Goal: Check status

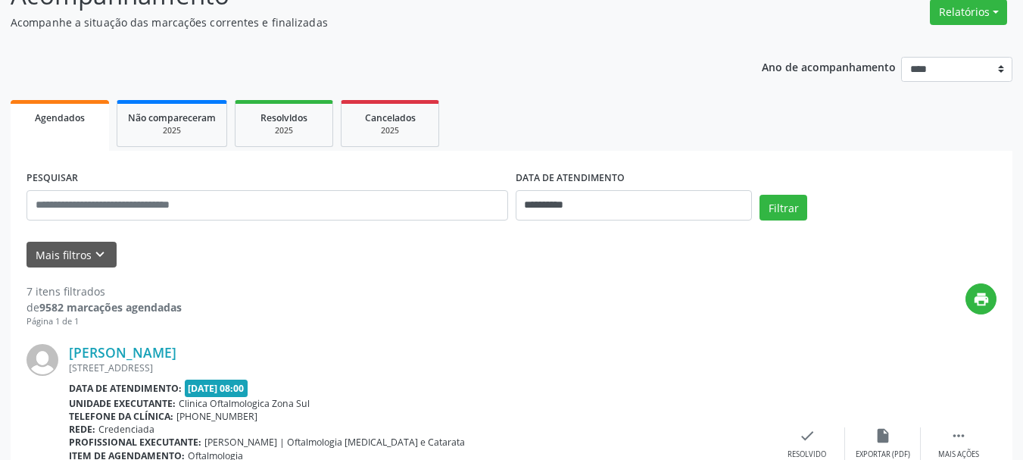
scroll to position [151, 0]
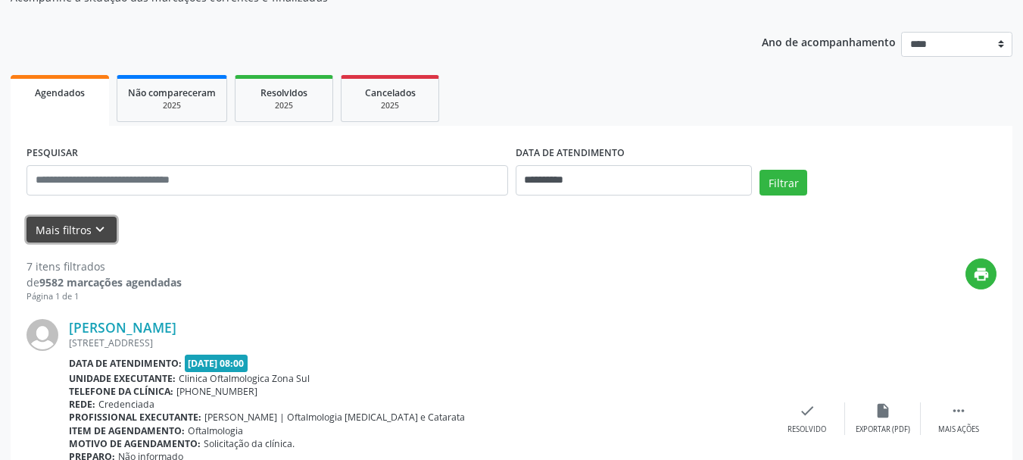
click at [92, 232] on icon "keyboard_arrow_down" at bounding box center [100, 229] width 17 height 17
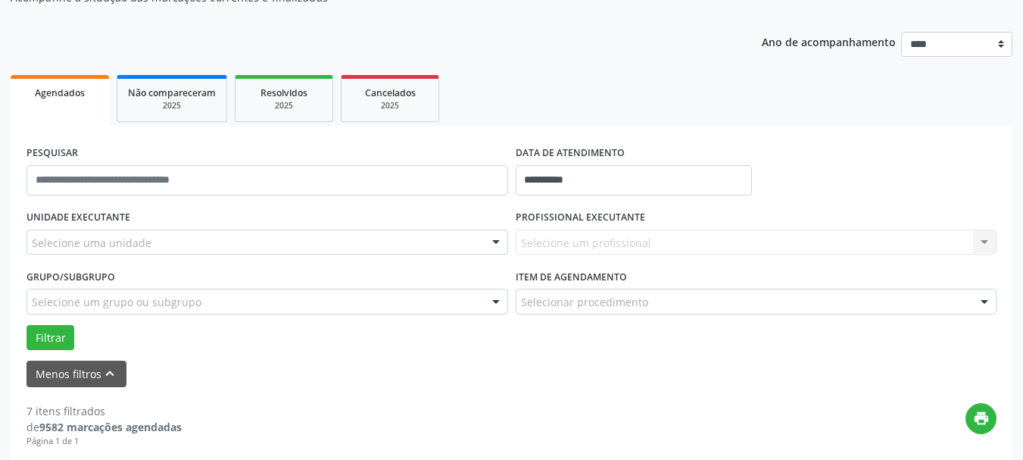
click at [169, 240] on div "Selecione uma unidade" at bounding box center [268, 242] width 482 height 26
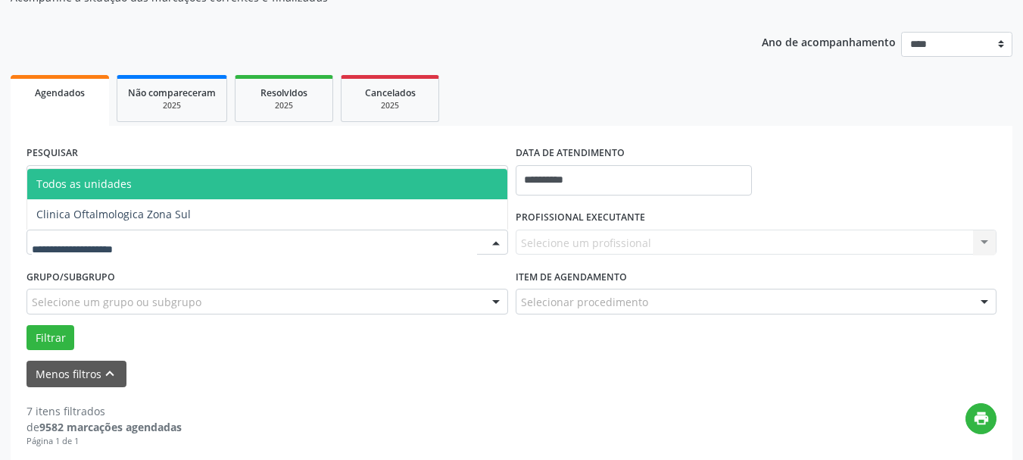
click at [165, 215] on span "Clinica Oftalmologica Zona Sul" at bounding box center [113, 214] width 154 height 14
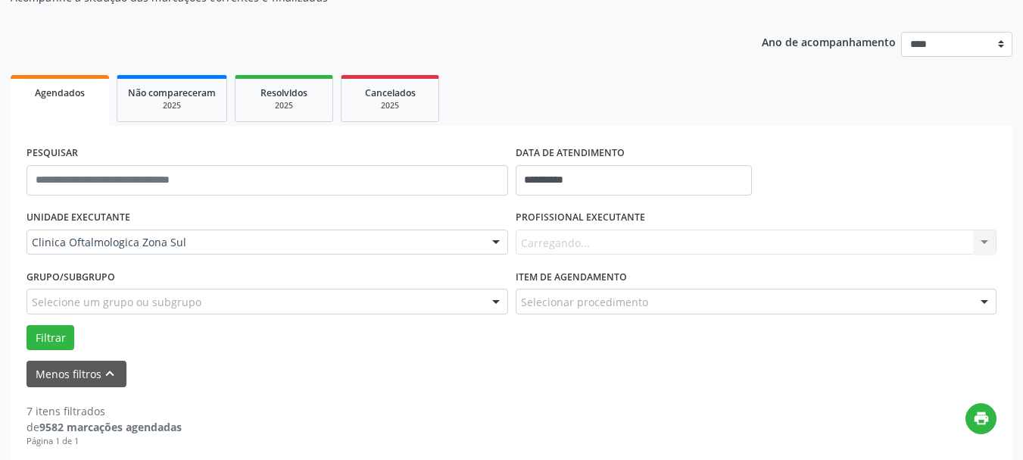
click at [609, 242] on div "Carregando... Nenhum resultado encontrado para: " " Não há nenhuma opção para s…" at bounding box center [757, 242] width 482 height 26
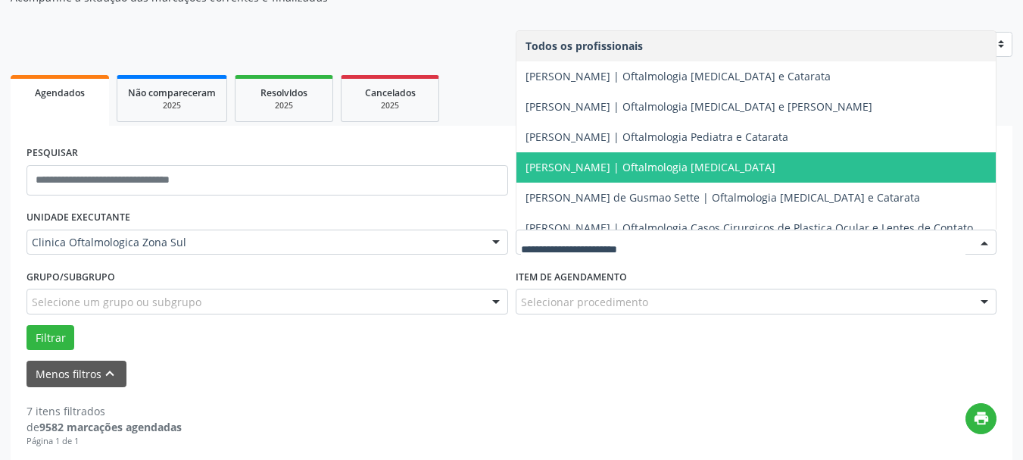
click at [578, 168] on span "[PERSON_NAME] | Oftalmologia [MEDICAL_DATA]" at bounding box center [650, 167] width 250 height 14
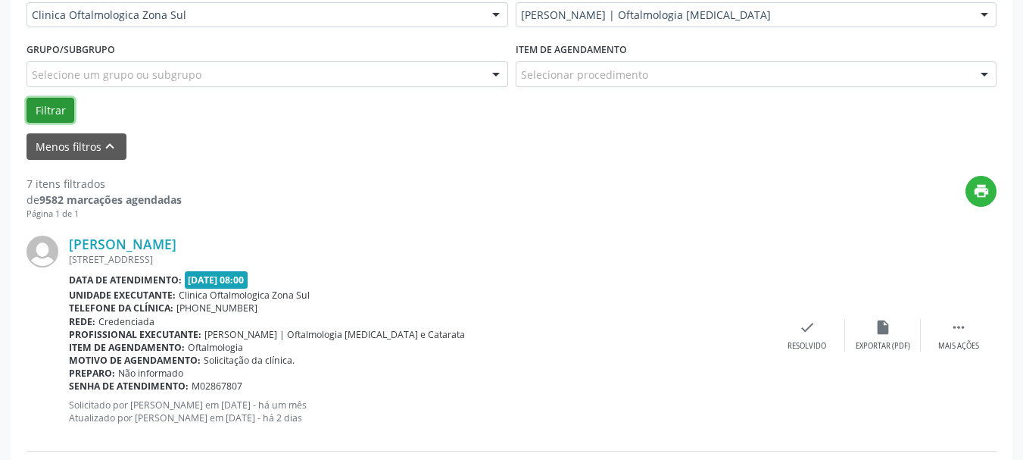
click at [39, 103] on button "Filtrar" at bounding box center [51, 111] width 48 height 26
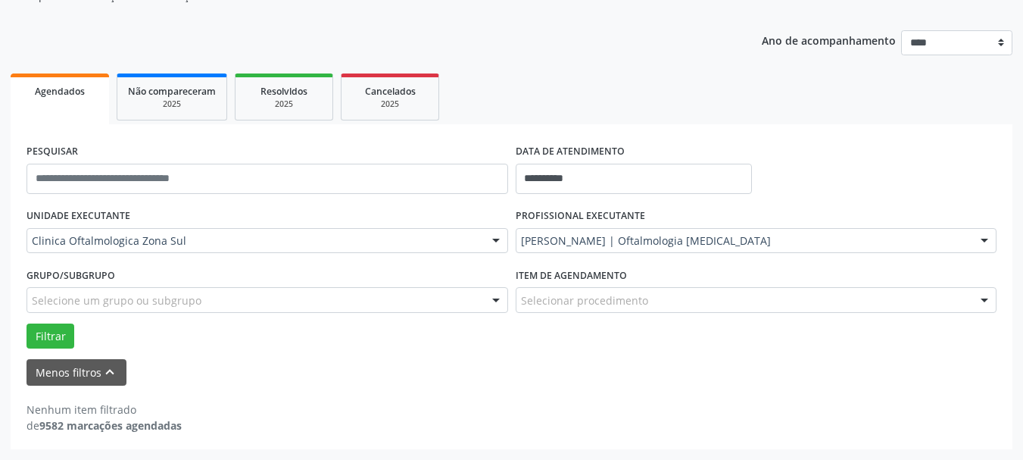
scroll to position [153, 0]
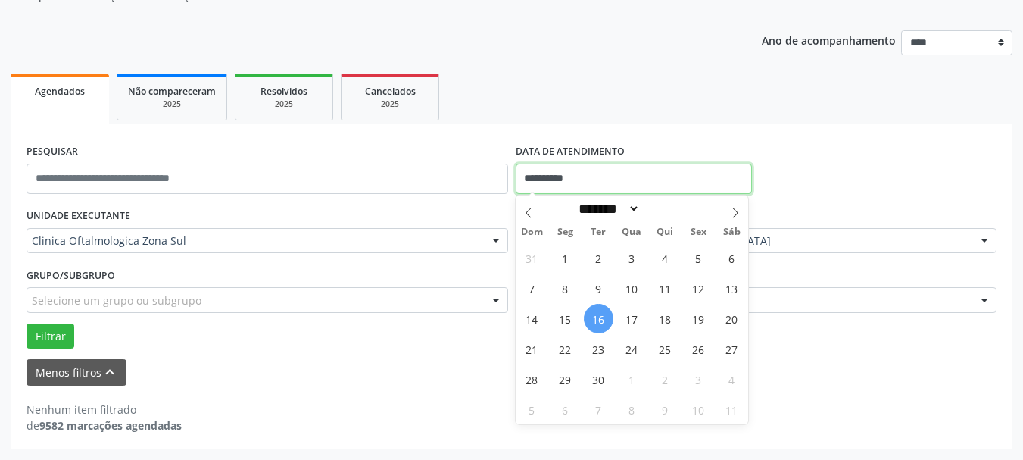
click at [570, 182] on input "**********" at bounding box center [634, 179] width 237 height 30
click at [628, 318] on span "17" at bounding box center [632, 319] width 30 height 30
type input "**********"
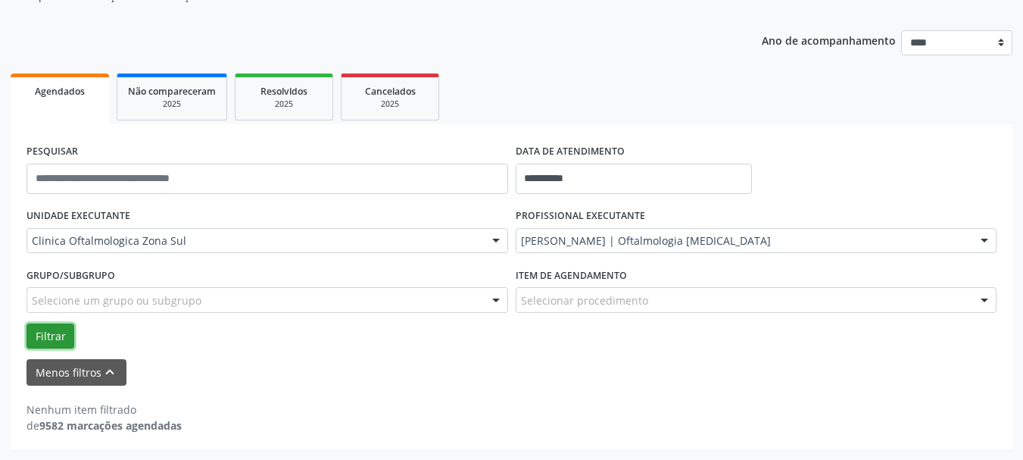
click at [46, 330] on button "Filtrar" at bounding box center [51, 336] width 48 height 26
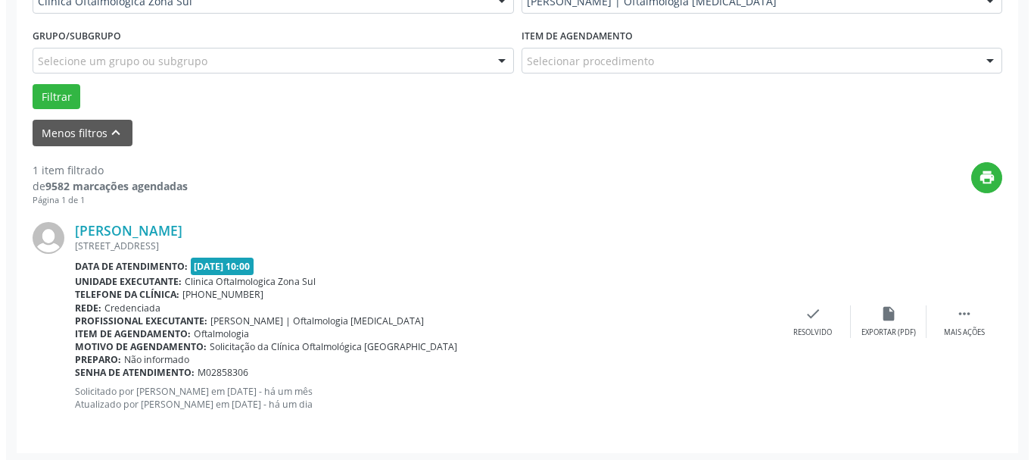
scroll to position [396, 0]
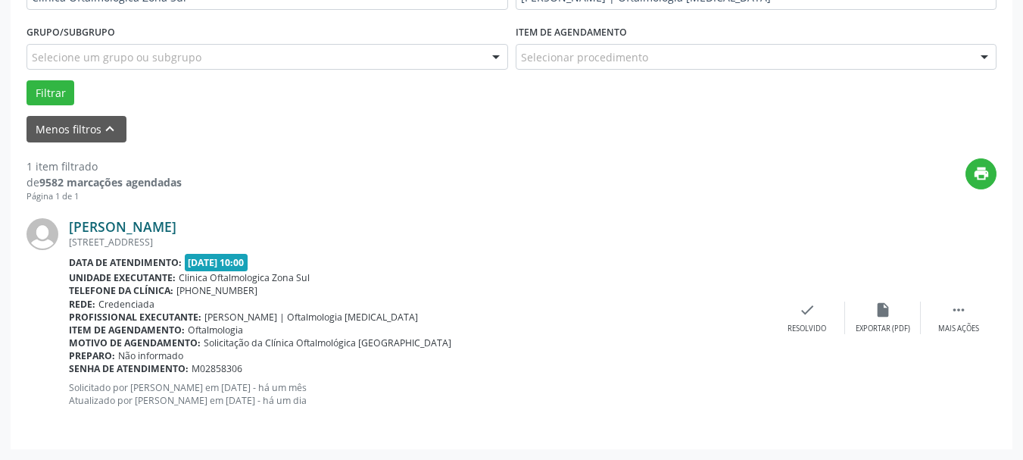
click at [129, 226] on link "[PERSON_NAME]" at bounding box center [123, 226] width 108 height 17
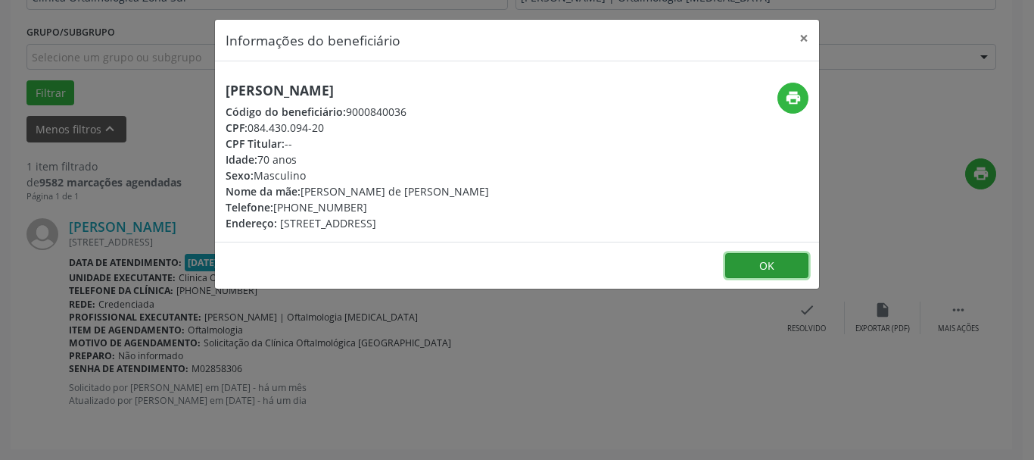
click at [734, 258] on button "OK" at bounding box center [766, 266] width 83 height 26
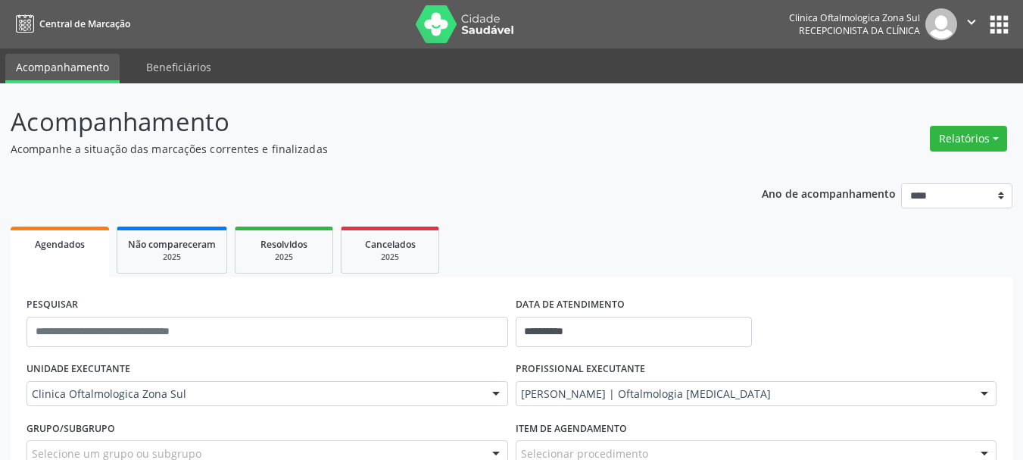
scroll to position [303, 0]
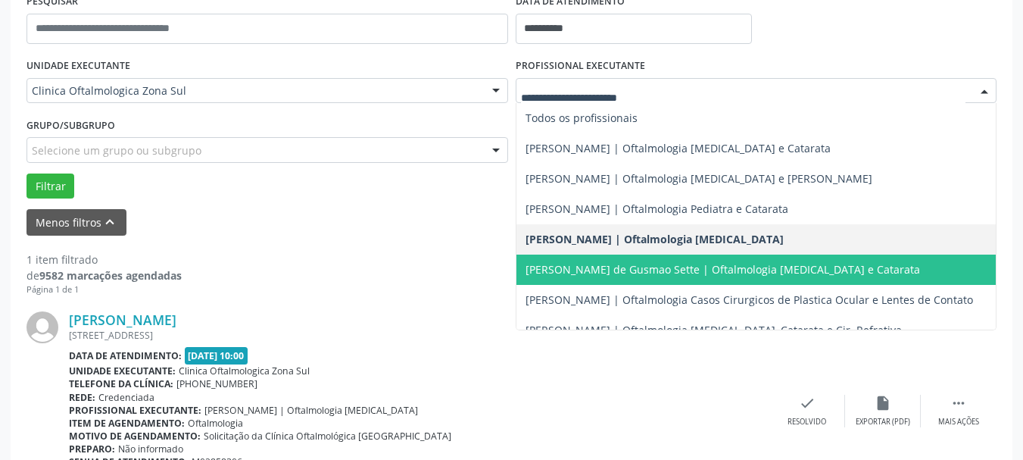
click at [558, 81] on div at bounding box center [757, 91] width 482 height 26
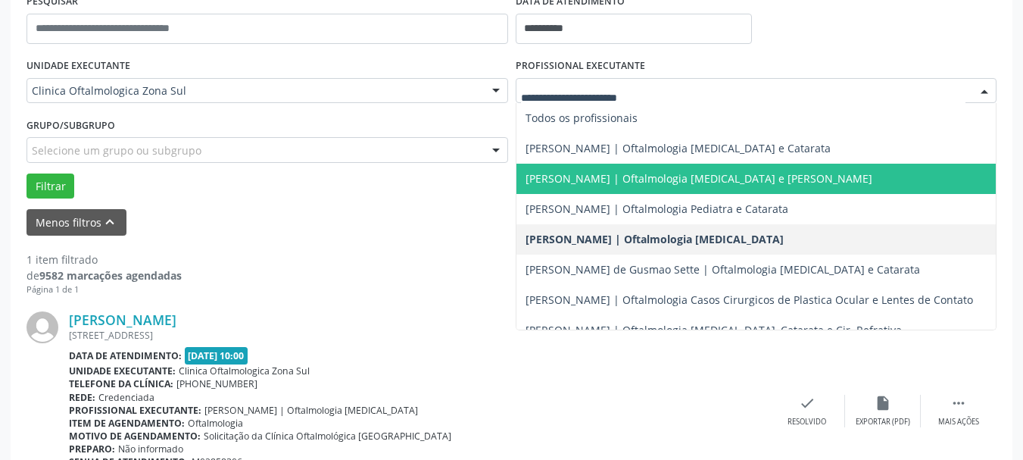
click at [592, 192] on span "[PERSON_NAME] | Oftalmologia [MEDICAL_DATA] e [PERSON_NAME]" at bounding box center [756, 179] width 480 height 30
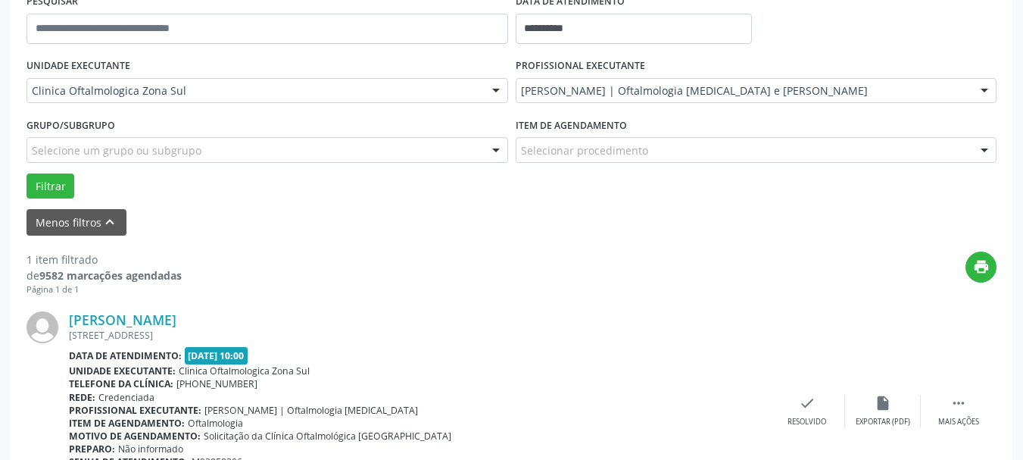
click at [581, 101] on div "[PERSON_NAME] | Oftalmologia [MEDICAL_DATA] e [PERSON_NAME]" at bounding box center [757, 91] width 482 height 26
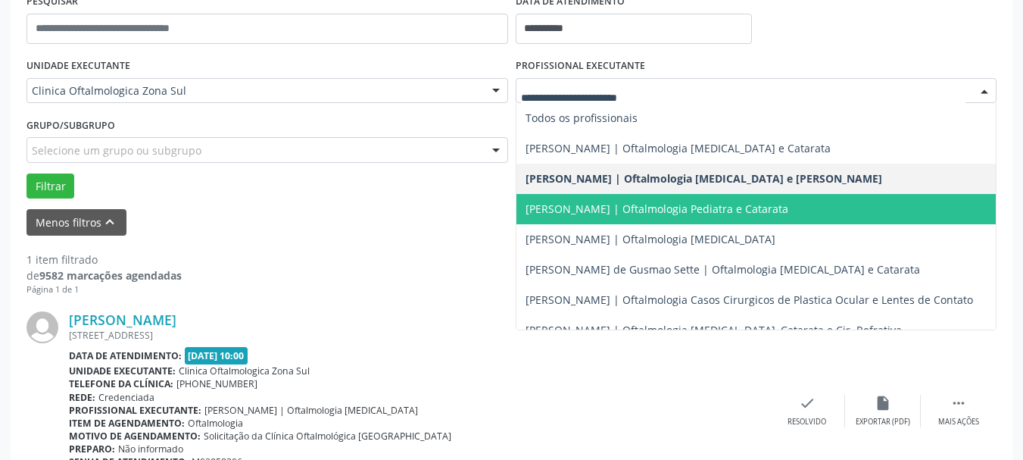
click at [592, 197] on span "[PERSON_NAME] | Oftalmologia Pediatra e Catarata" at bounding box center [756, 209] width 480 height 30
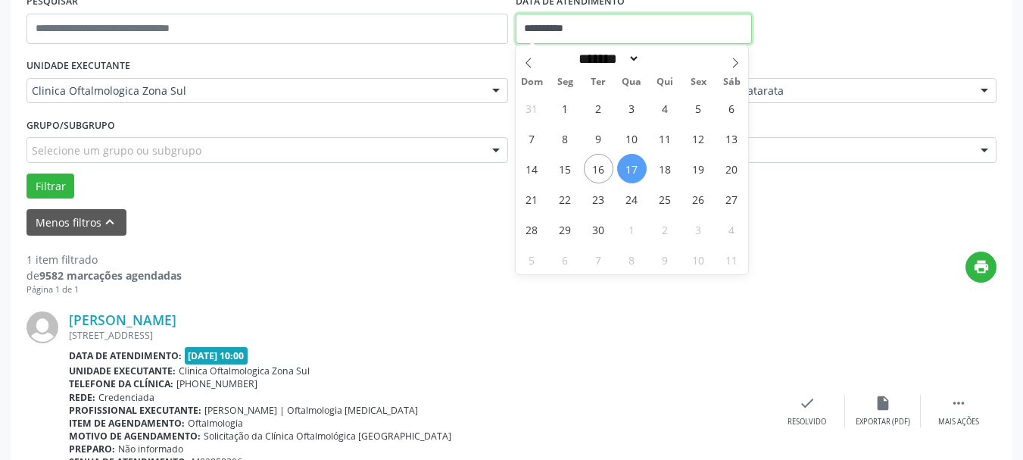
click at [594, 31] on input "**********" at bounding box center [634, 29] width 237 height 30
click at [550, 30] on input "**********" at bounding box center [634, 29] width 237 height 30
click at [629, 199] on span "24" at bounding box center [632, 199] width 30 height 30
type input "**********"
click at [629, 199] on span "24" at bounding box center [632, 199] width 30 height 30
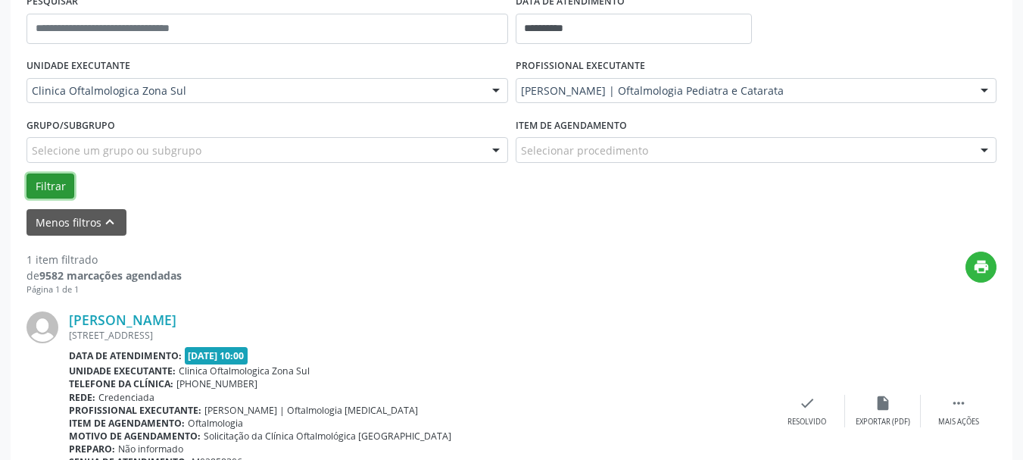
click at [62, 187] on button "Filtrar" at bounding box center [51, 186] width 48 height 26
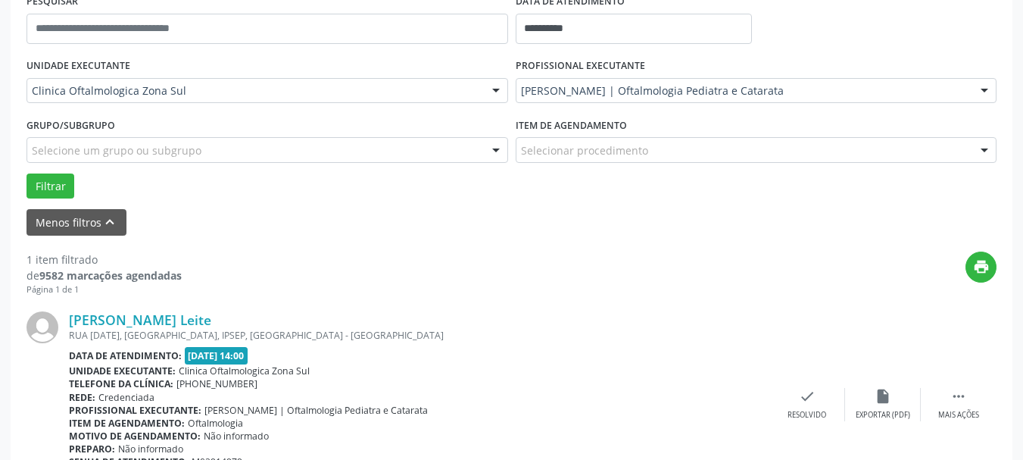
scroll to position [383, 0]
